Goal: Find specific page/section: Find specific page/section

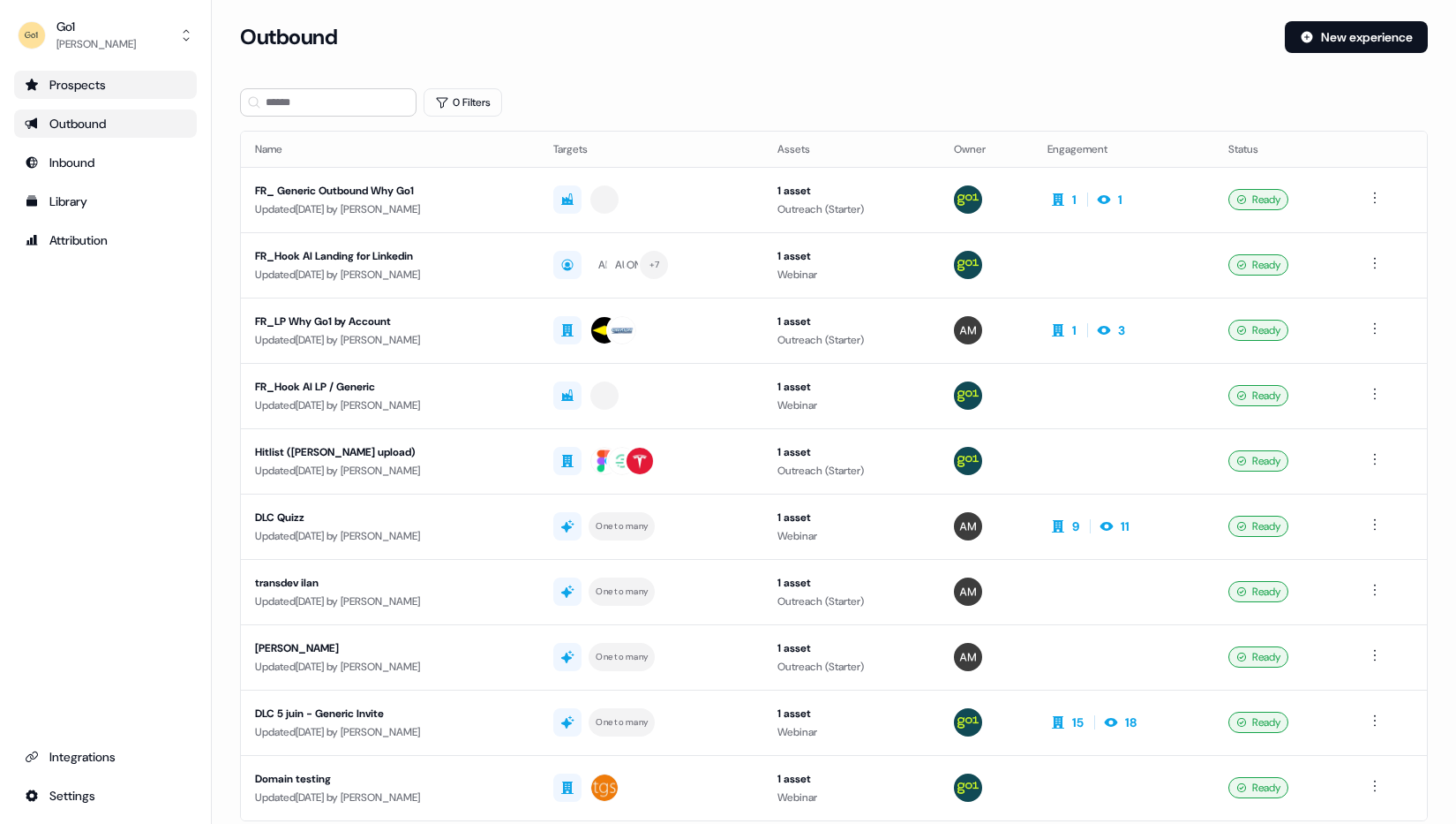
click at [90, 82] on div "Prospects" at bounding box center [106, 85] width 161 height 17
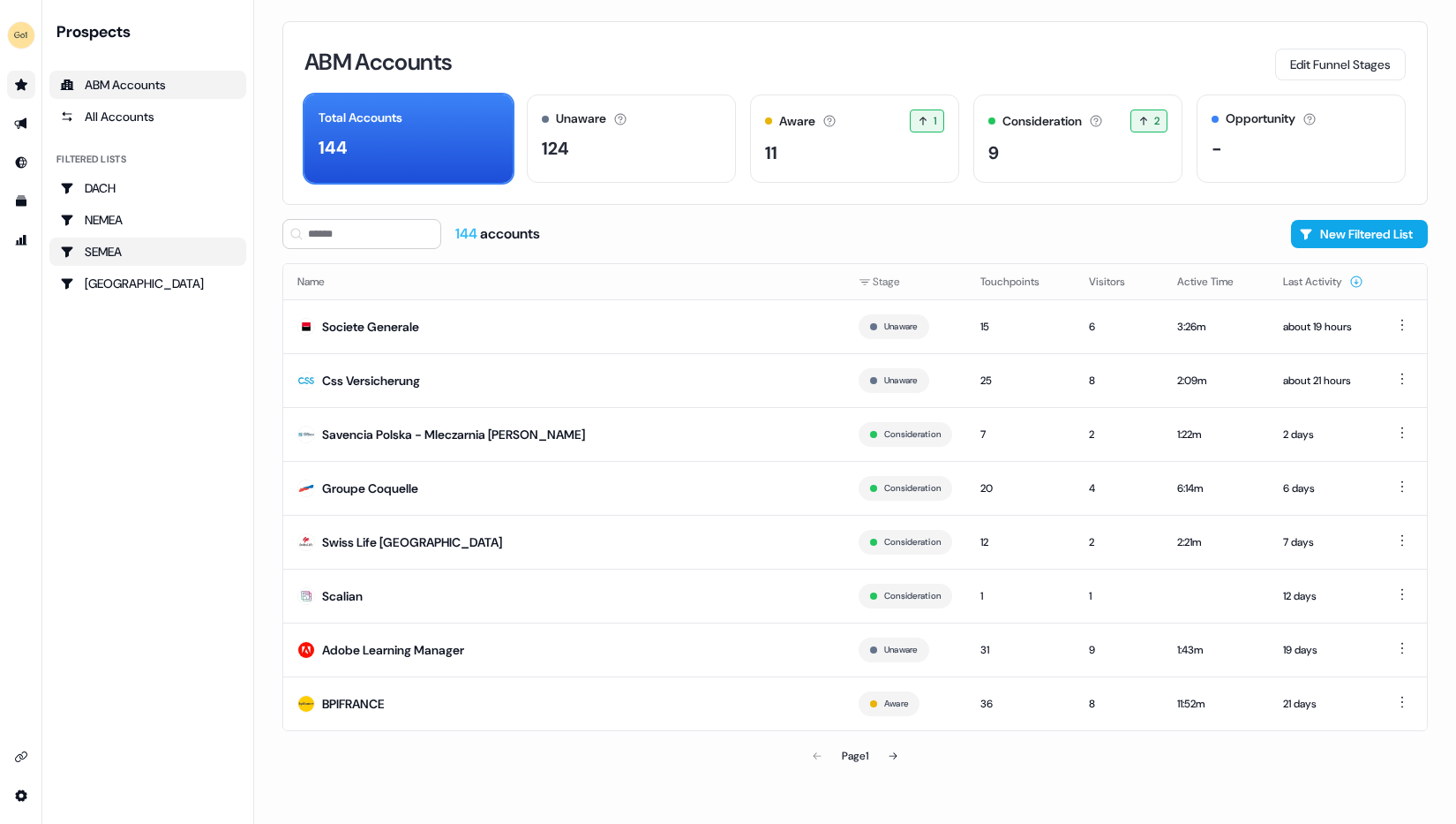
click at [124, 244] on div "SEMEA" at bounding box center [147, 252] width 176 height 17
